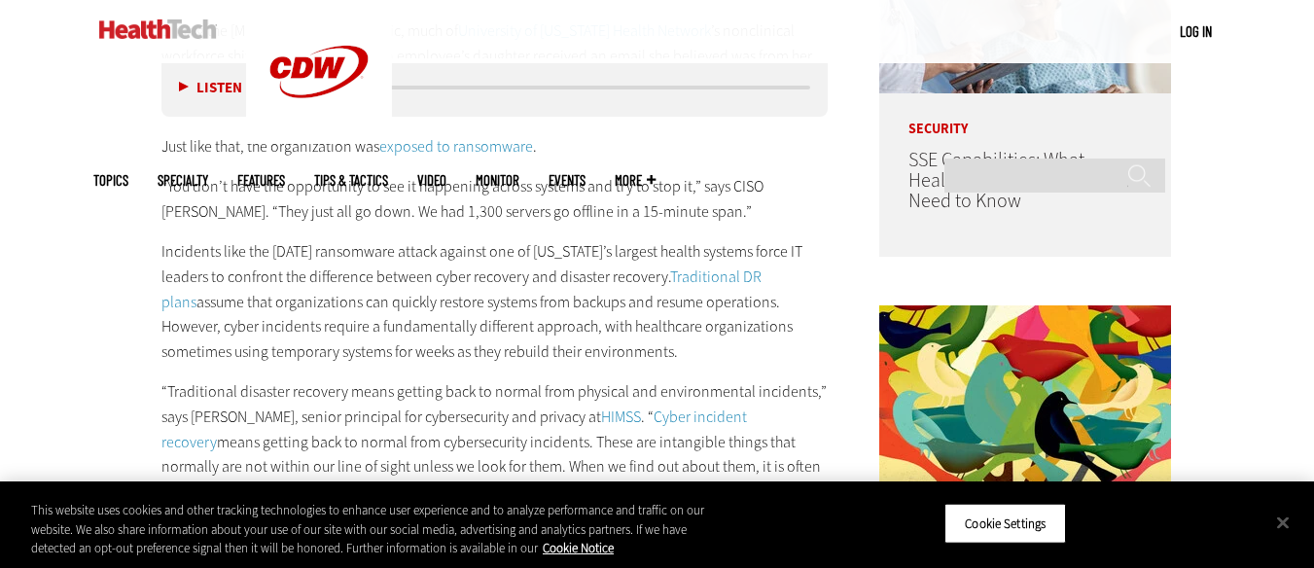
scroll to position [1268, 0]
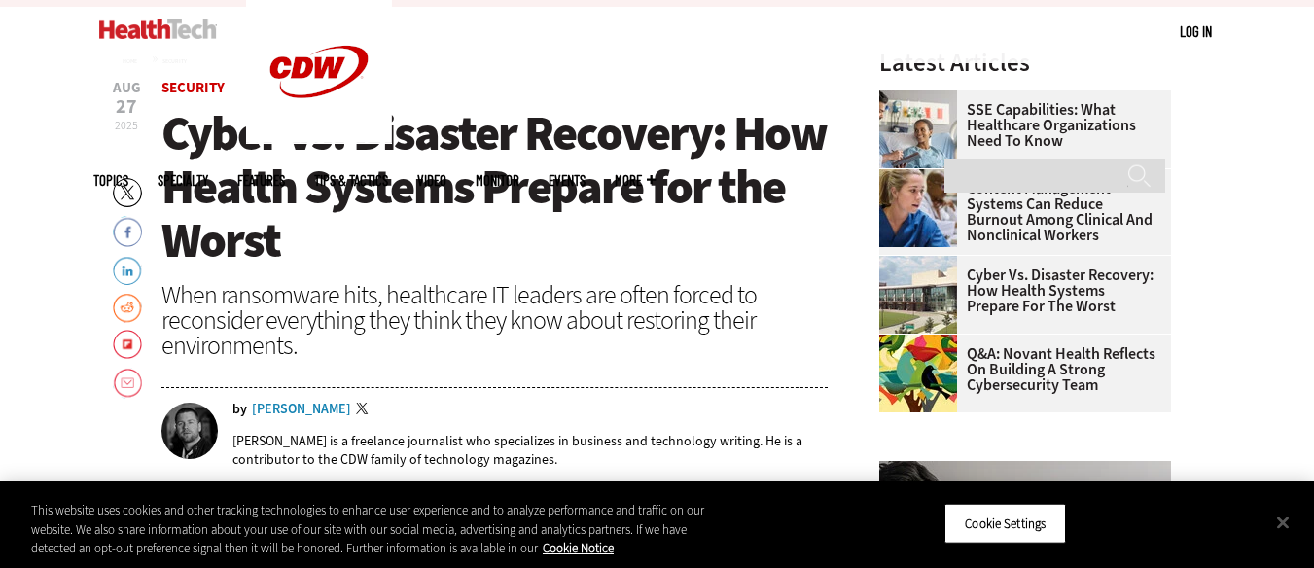
scroll to position [685, 0]
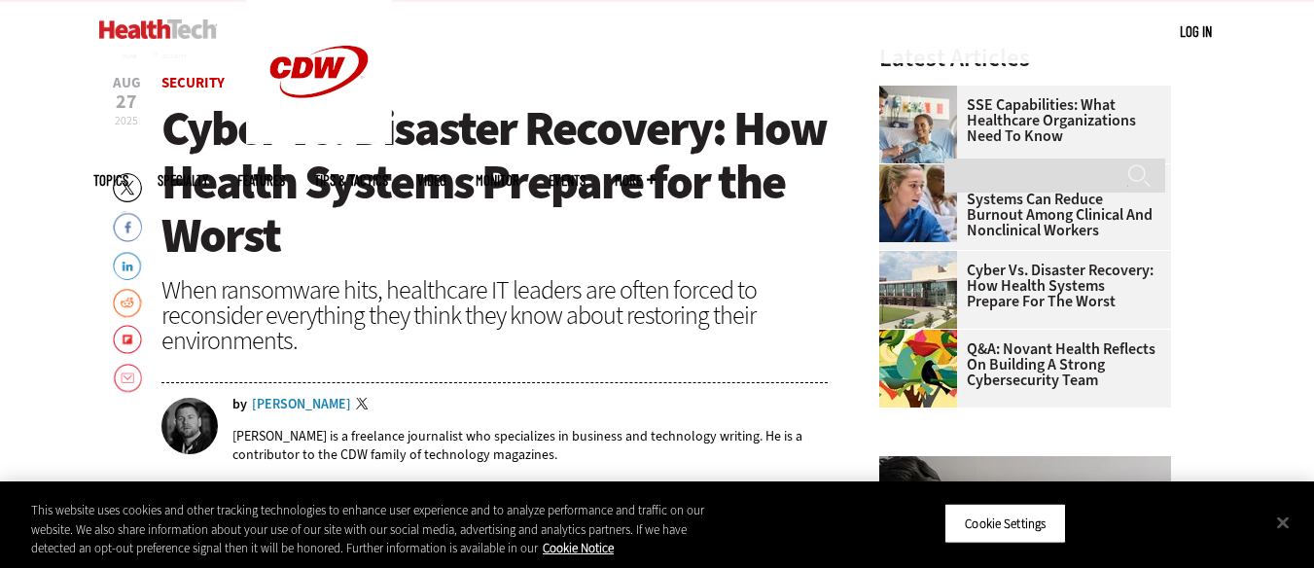
click at [1048, 193] on link "Content Management Systems Can Reduce Burnout Among Clinical and Nonclinical Wo…" at bounding box center [1019, 207] width 280 height 62
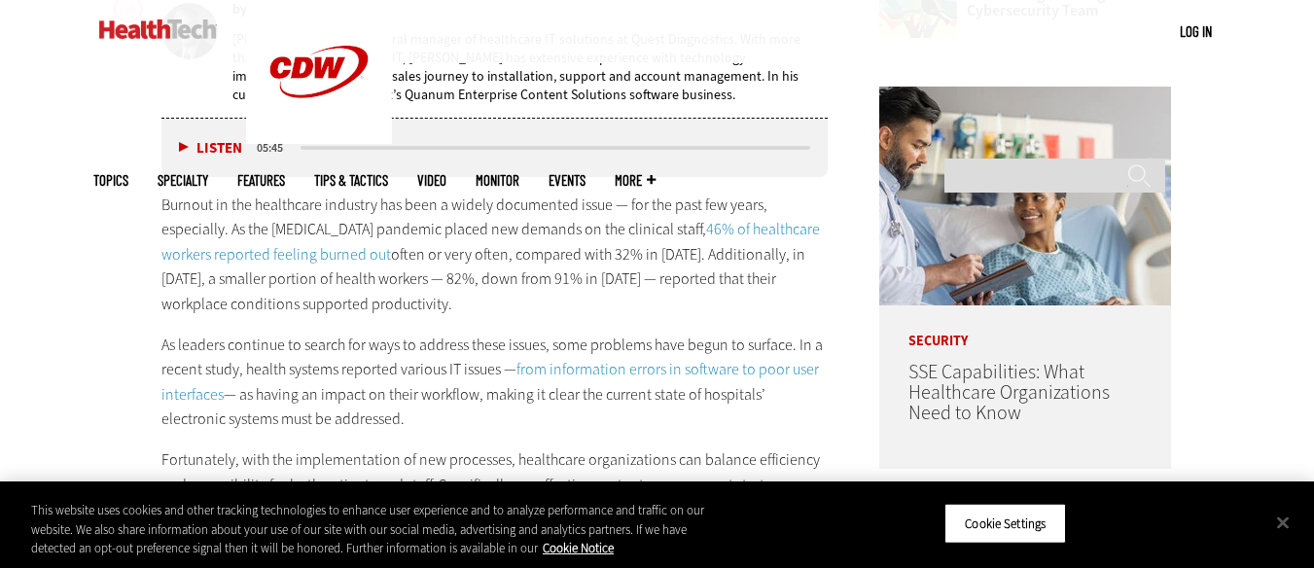
scroll to position [1011, 0]
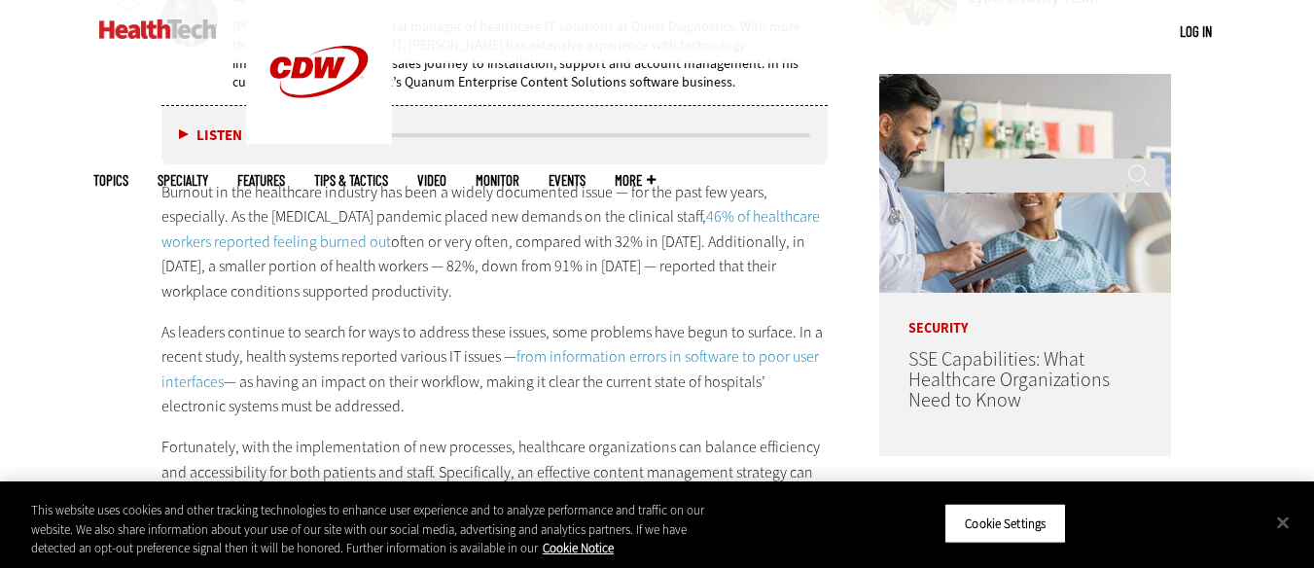
click at [180, 134] on button "Listen" at bounding box center [210, 135] width 63 height 15
click at [0, 0] on button "Pause" at bounding box center [0, 0] width 0 height 0
click at [180, 137] on button "Listen" at bounding box center [210, 135] width 63 height 15
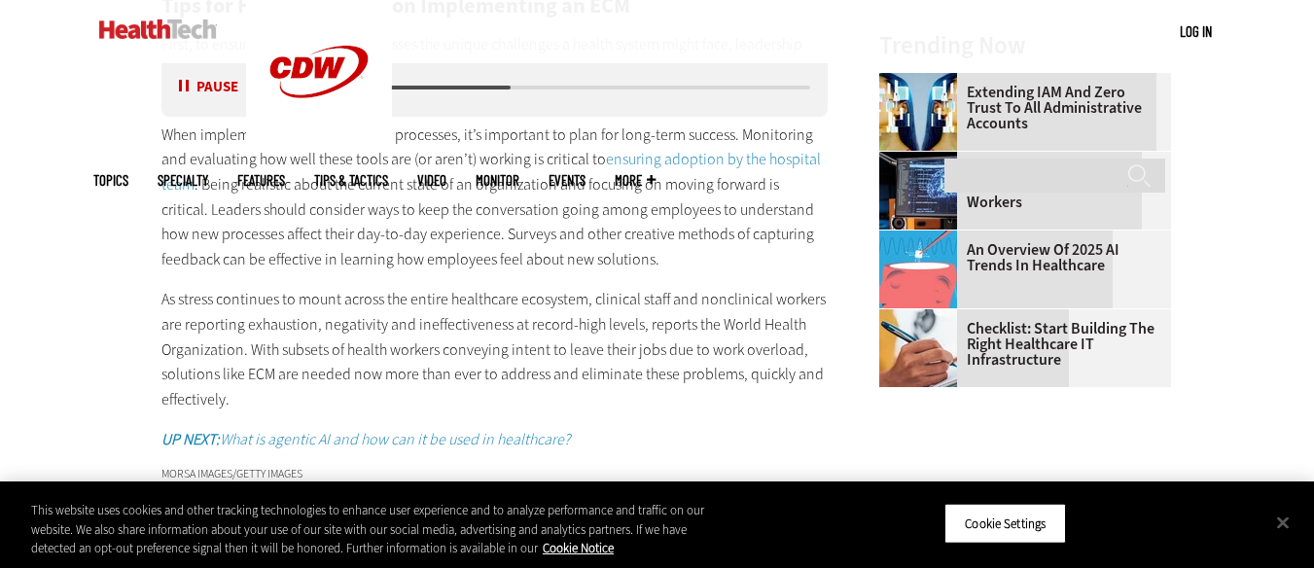
scroll to position [2692, 0]
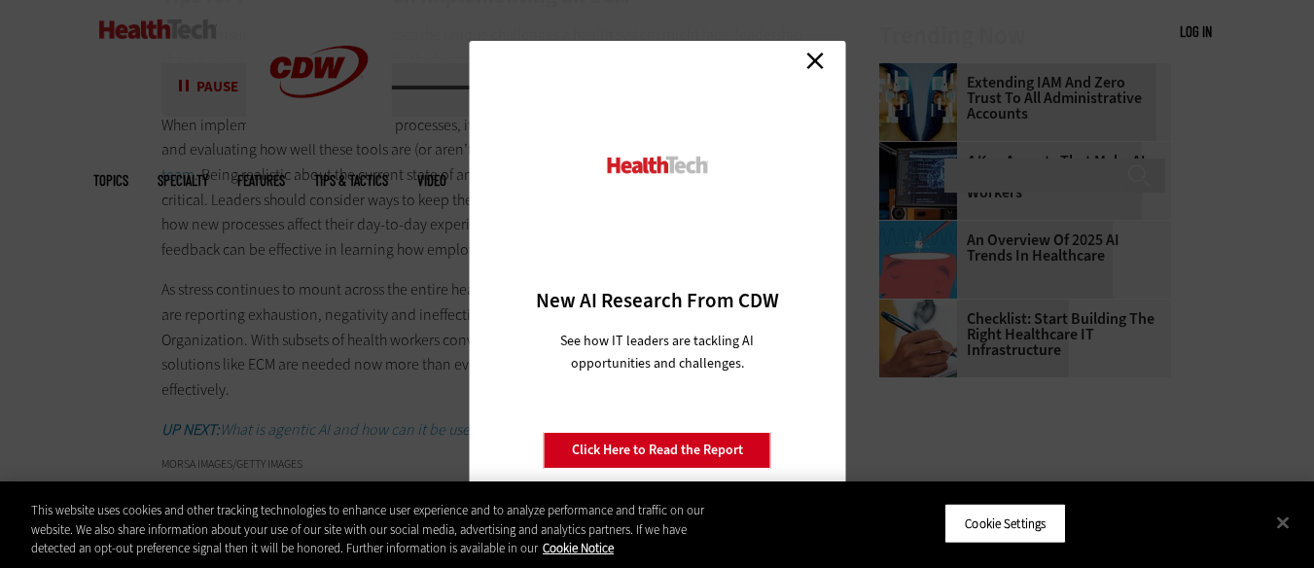
click at [811, 62] on link "Close" at bounding box center [814, 60] width 29 height 29
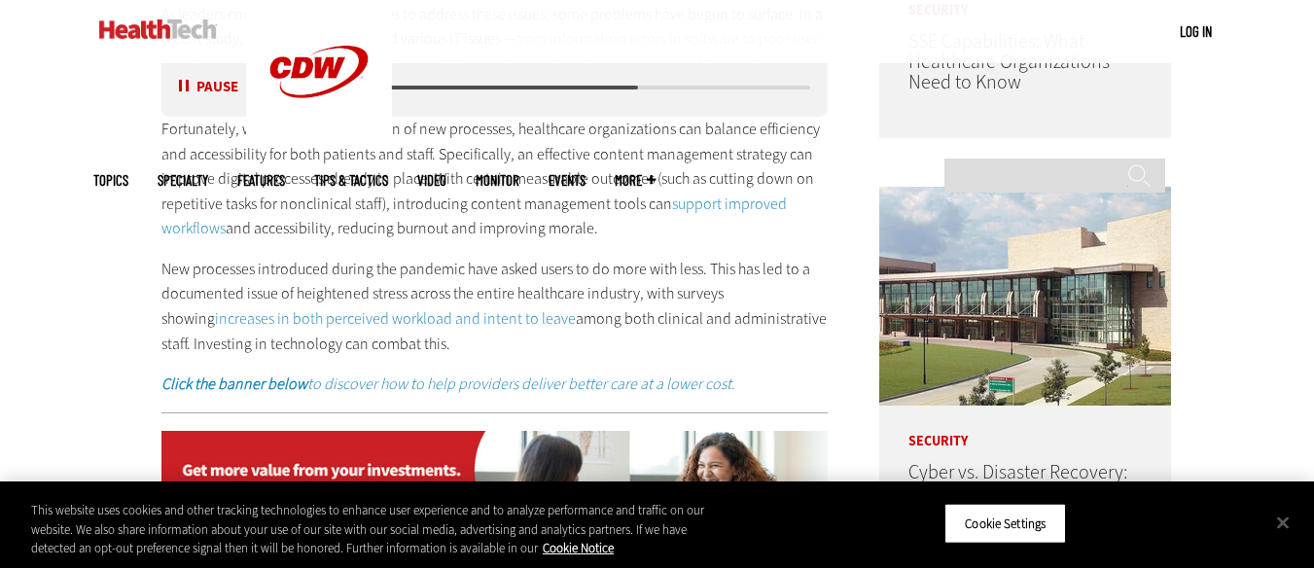
scroll to position [1332, 0]
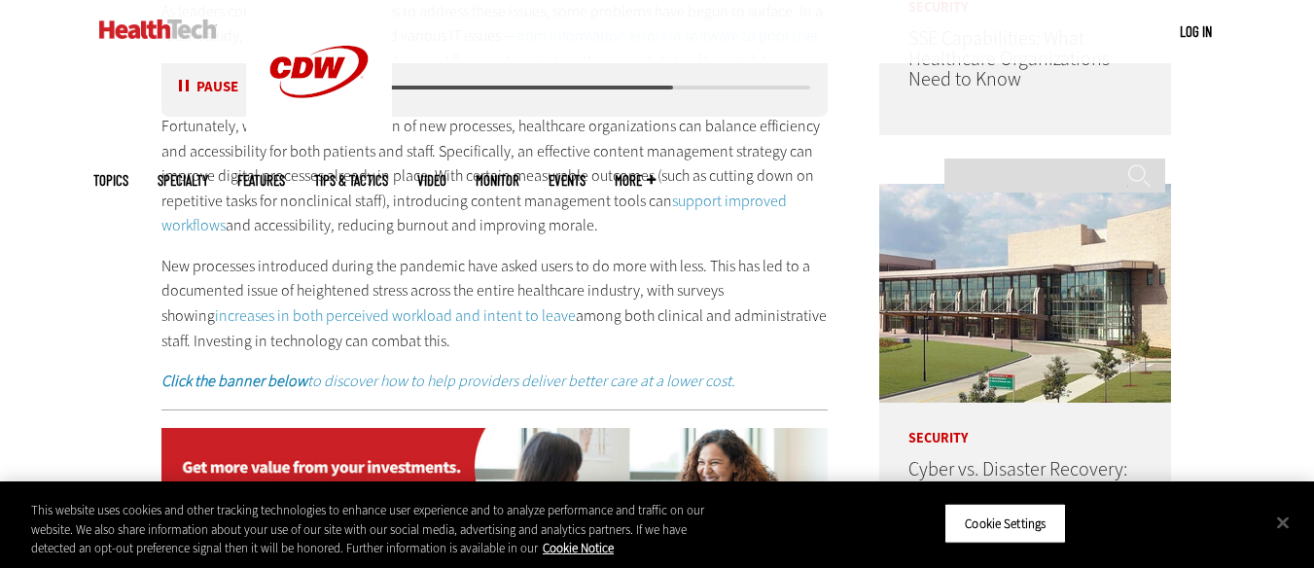
click at [179, 86] on button "Pause" at bounding box center [209, 88] width 60 height 15
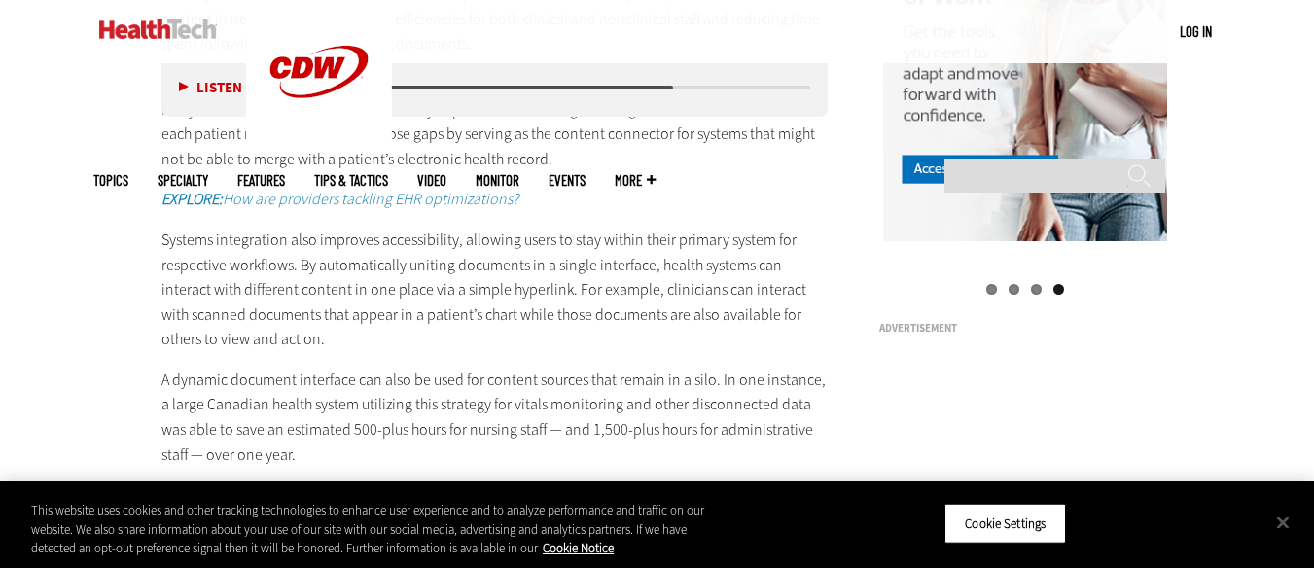
scroll to position [2080, 0]
click at [112, 300] on main "Home » Digital Workspace Close New AI Research From CDW See how IT leaders are …" at bounding box center [657, 197] width 1128 height 3292
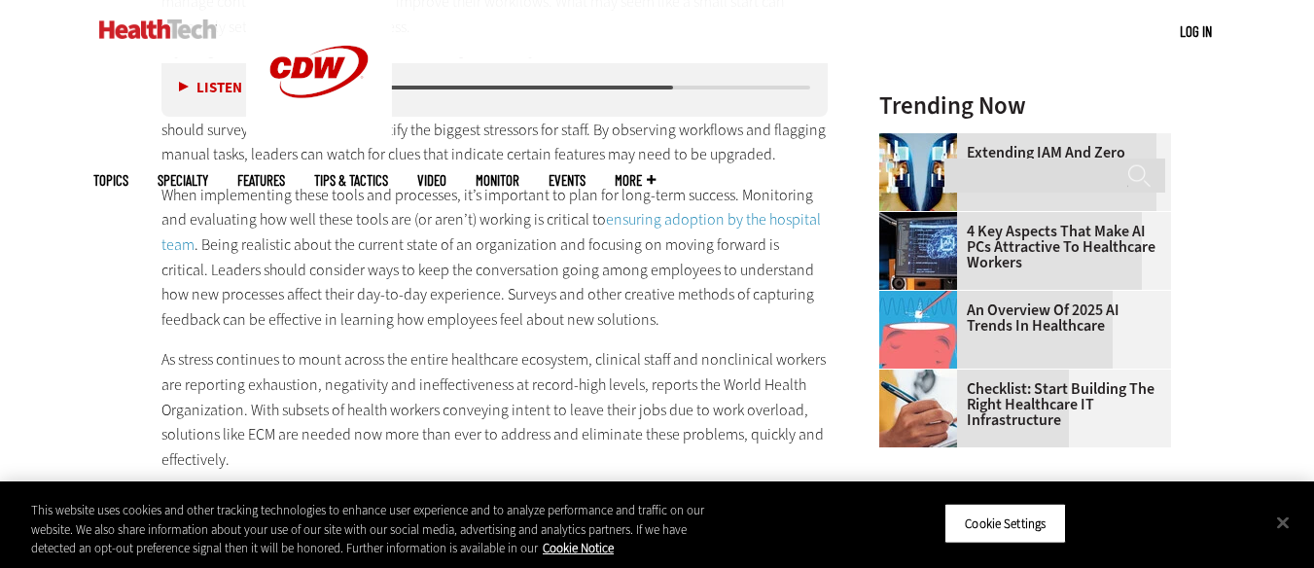
scroll to position [2627, 0]
